Goal: Contribute content

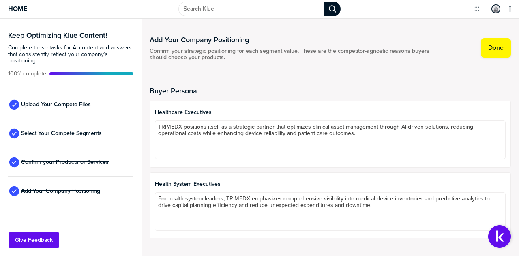
click at [80, 105] on span "Upload Your Compete Files" at bounding box center [56, 104] width 70 height 6
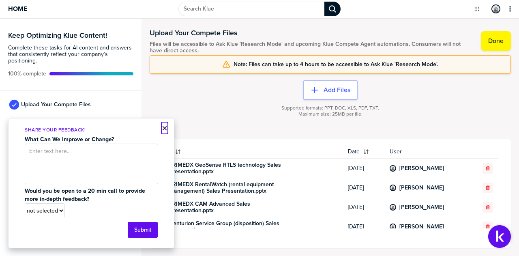
click at [163, 129] on button "×" at bounding box center [165, 128] width 6 height 10
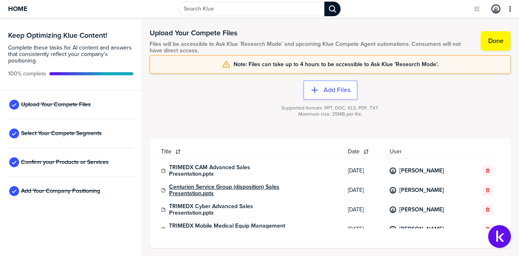
scroll to position [34, 0]
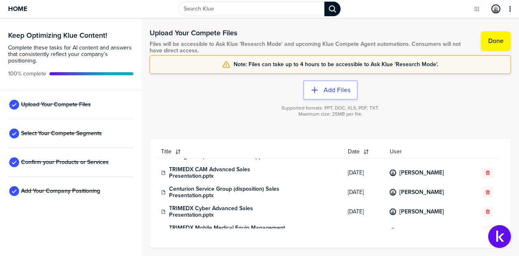
click at [176, 148] on icon "button" at bounding box center [178, 151] width 6 height 6
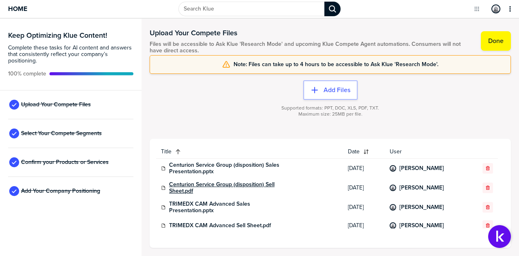
scroll to position [0, 0]
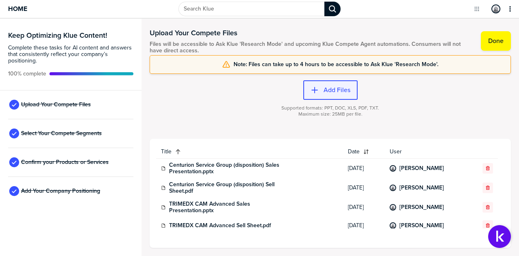
click at [335, 92] on label "Add Files" at bounding box center [336, 90] width 27 height 8
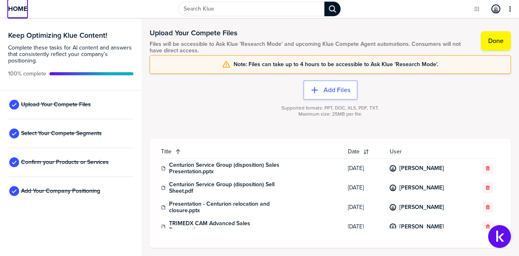
click at [21, 9] on span "Home" at bounding box center [17, 8] width 19 height 7
